Goal: Task Accomplishment & Management: Manage account settings

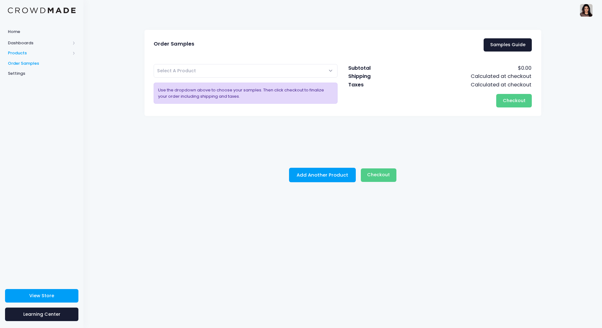
click at [20, 52] on span "Products" at bounding box center [39, 53] width 62 height 6
click at [29, 74] on span "Product Editor" at bounding box center [47, 73] width 58 height 6
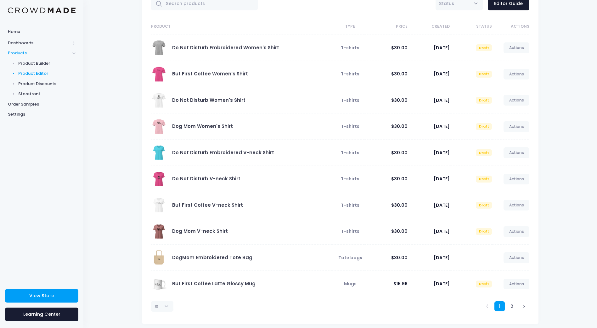
scroll to position [47, 0]
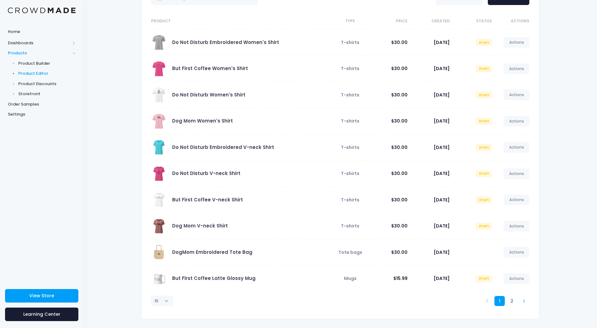
click at [522, 302] on icon at bounding box center [523, 300] width 3 height 3
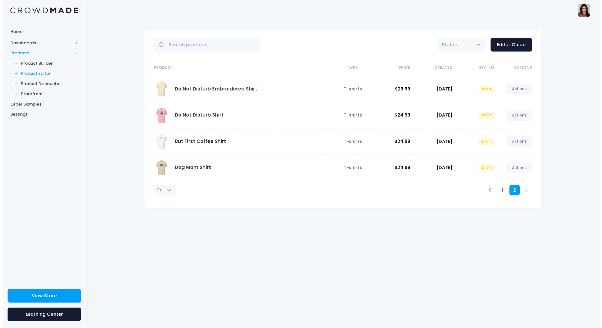
scroll to position [0, 0]
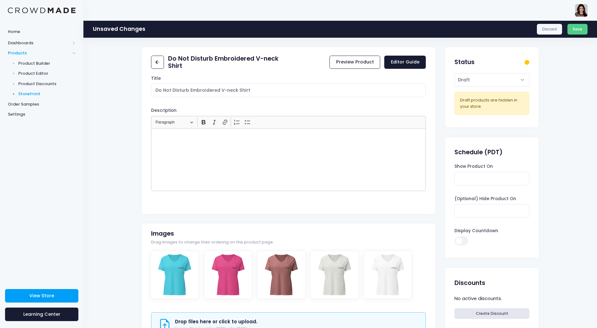
click at [29, 93] on span "Storefront" at bounding box center [47, 94] width 58 height 6
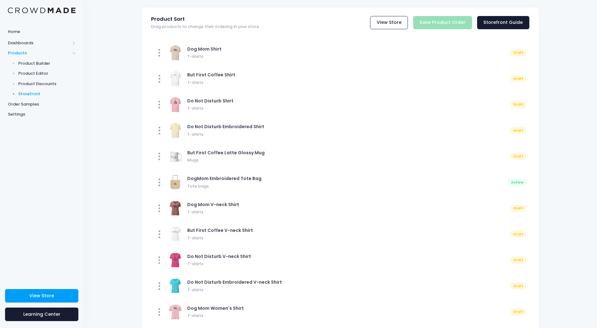
scroll to position [63, 0]
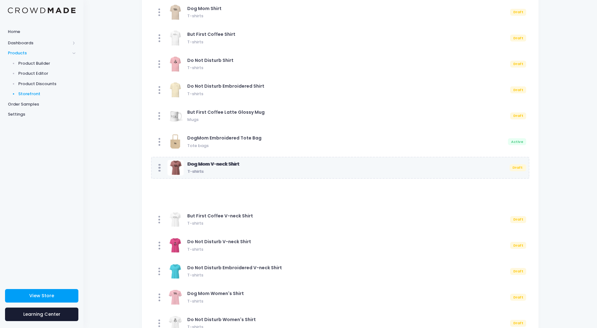
drag, startPoint x: 218, startPoint y: 167, endPoint x: 173, endPoint y: 165, distance: 45.4
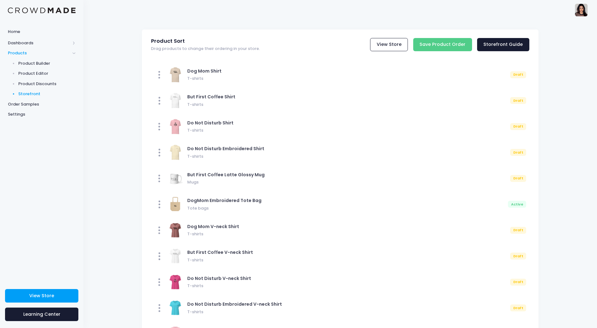
scroll to position [0, 0]
click at [383, 47] on link "View Store" at bounding box center [389, 45] width 38 height 14
click at [29, 81] on span "Product Discounts" at bounding box center [47, 84] width 58 height 6
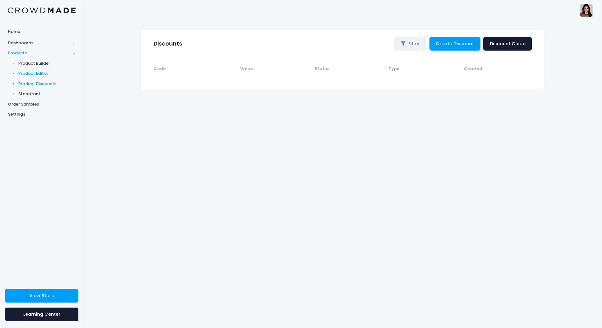
click at [37, 74] on span "Product Editor" at bounding box center [47, 73] width 58 height 6
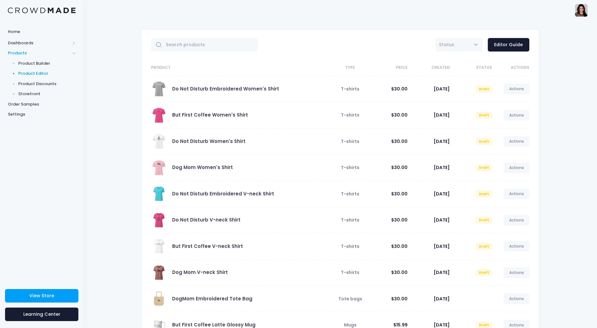
click at [161, 171] on span at bounding box center [159, 168] width 16 height 16
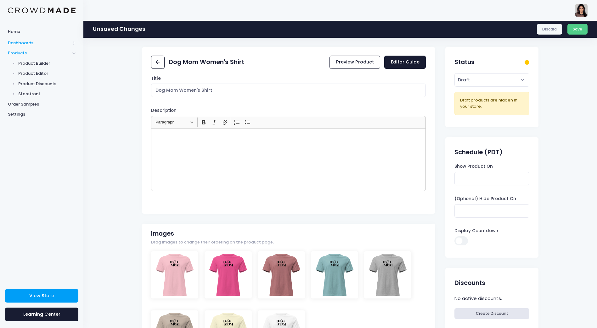
click at [19, 42] on span "Dashboards" at bounding box center [39, 43] width 62 height 6
click at [33, 55] on span "Overview" at bounding box center [47, 53] width 58 height 6
click at [24, 72] on span "Products" at bounding box center [39, 73] width 62 height 6
click at [41, 63] on span "Product Builder" at bounding box center [47, 63] width 58 height 6
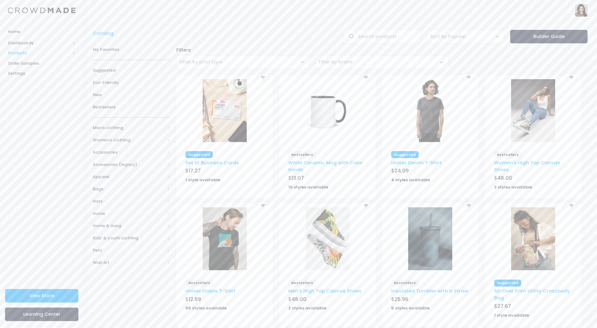
click at [12, 53] on span "Products" at bounding box center [39, 53] width 62 height 6
click at [33, 72] on span "Product Editor" at bounding box center [47, 73] width 58 height 6
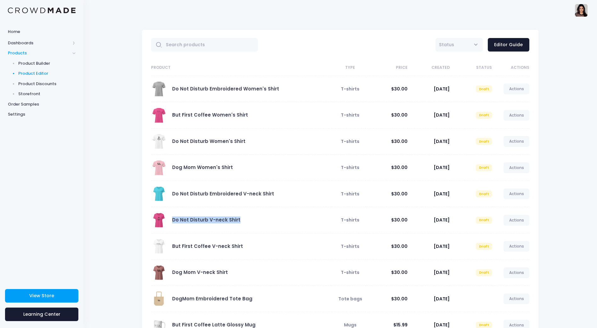
drag, startPoint x: 249, startPoint y: 220, endPoint x: 171, endPoint y: 223, distance: 77.8
click at [171, 222] on div "Do Not Disturb V-neck Shirt" at bounding box center [240, 221] width 178 height 16
copy link "Do Not Disturb V-neck Shirt"
click at [158, 222] on span at bounding box center [159, 221] width 16 height 16
click at [209, 273] on link "Dog Mom V-neck Shirt" at bounding box center [200, 272] width 56 height 7
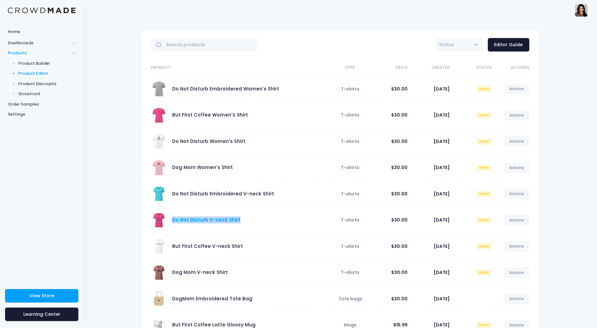
copy link "Do Not Disturb V-neck Shirt"
click at [197, 220] on link "Do Not Disturb V-neck Shirt" at bounding box center [206, 220] width 68 height 7
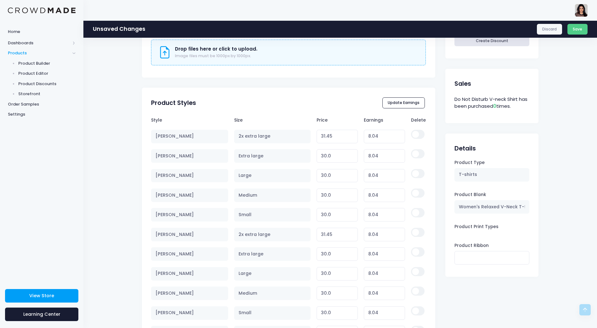
scroll to position [283, 0]
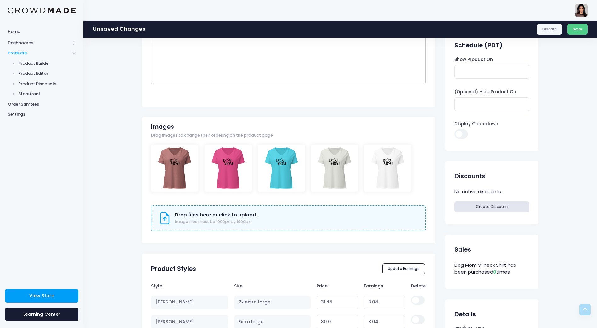
scroll to position [31, 0]
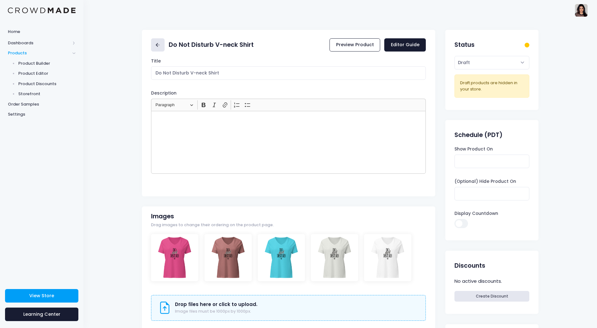
click at [163, 44] on link at bounding box center [158, 45] width 14 height 14
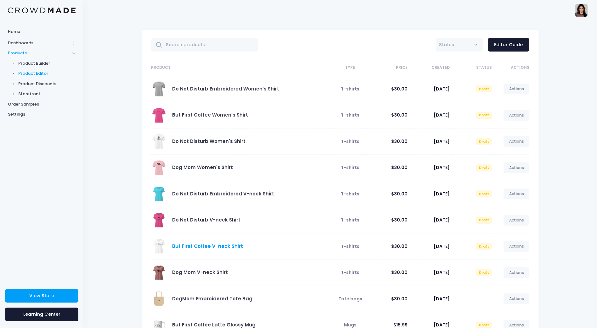
click at [232, 244] on link "But First Coffee V-neck Shirt" at bounding box center [207, 246] width 71 height 7
click at [250, 254] on div "But First Coffee V-neck Shirt" at bounding box center [240, 247] width 178 height 16
drag, startPoint x: 253, startPoint y: 246, endPoint x: 177, endPoint y: 245, distance: 76.5
click at [170, 245] on div "But First Coffee V-neck Shirt" at bounding box center [240, 247] width 178 height 16
copy link "But First Coffee V-neck Shirt"
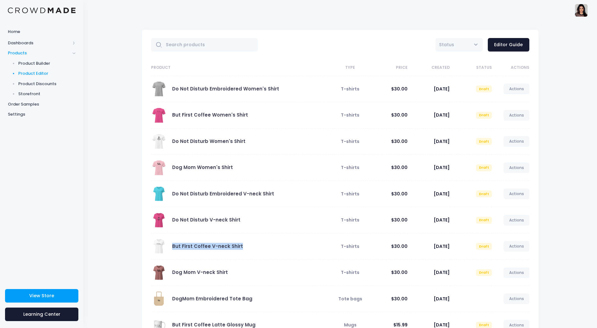
click at [159, 244] on span at bounding box center [159, 247] width 16 height 16
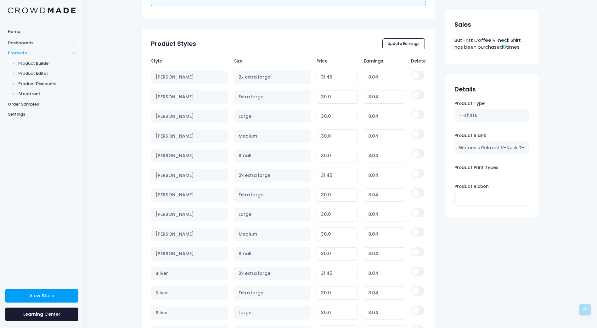
scroll to position [378, 0]
